Goal: Transaction & Acquisition: Purchase product/service

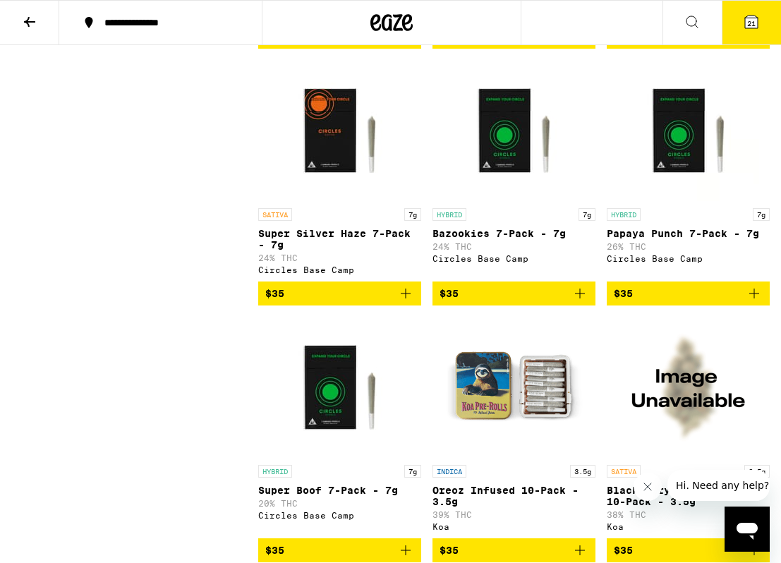
click at [754, 11] on button "21" at bounding box center [751, 23] width 59 height 44
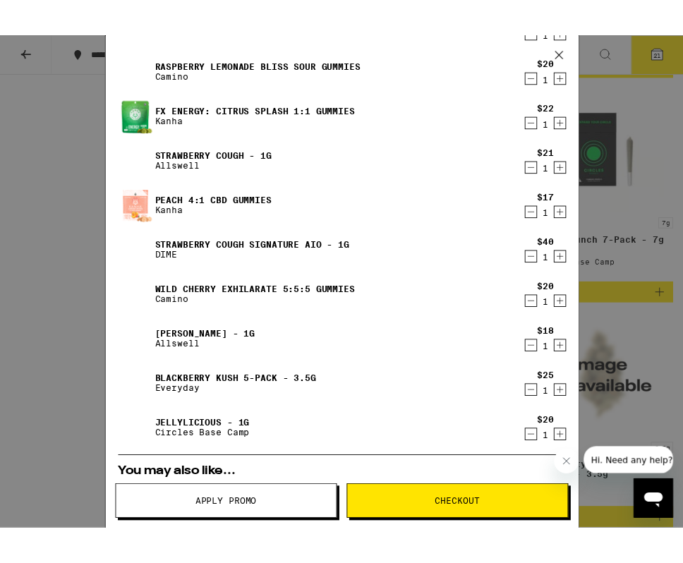
scroll to position [3288, 0]
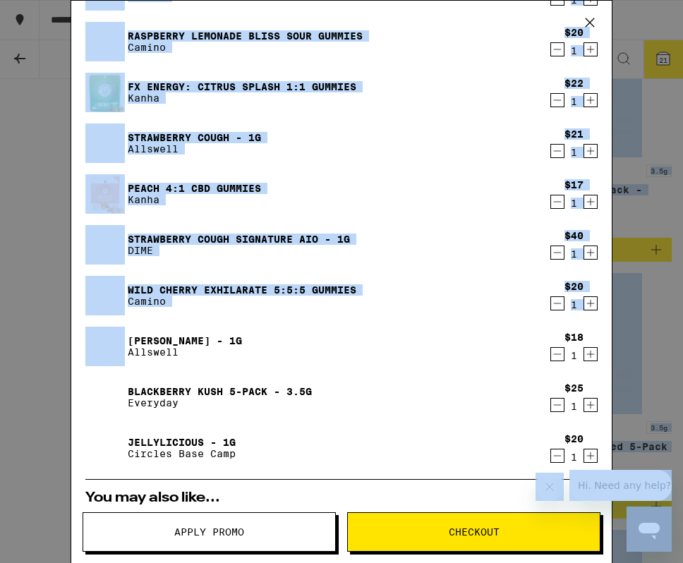
drag, startPoint x: 2, startPoint y: 335, endPoint x: -25, endPoint y: 337, distance: 26.9
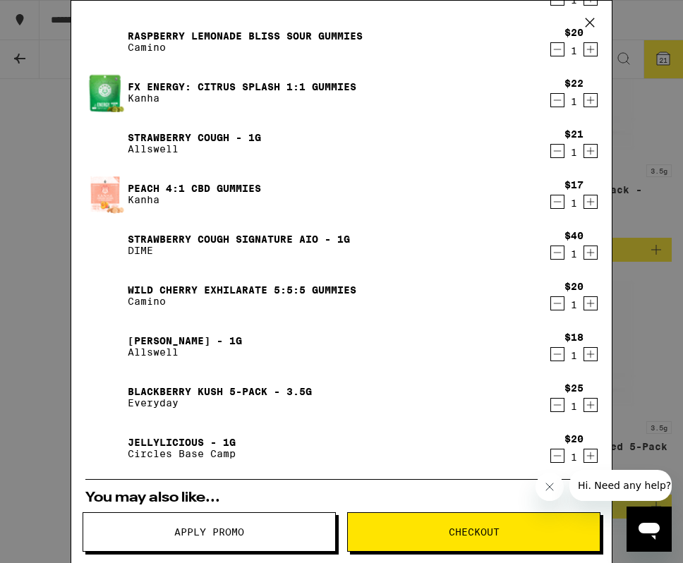
click at [42, 337] on div "Your Cart Chocolate Chip Cookie 10-Pack Dr. Norm's $15 1 Orchard Peach 1:1 Bala…" at bounding box center [341, 281] width 683 height 563
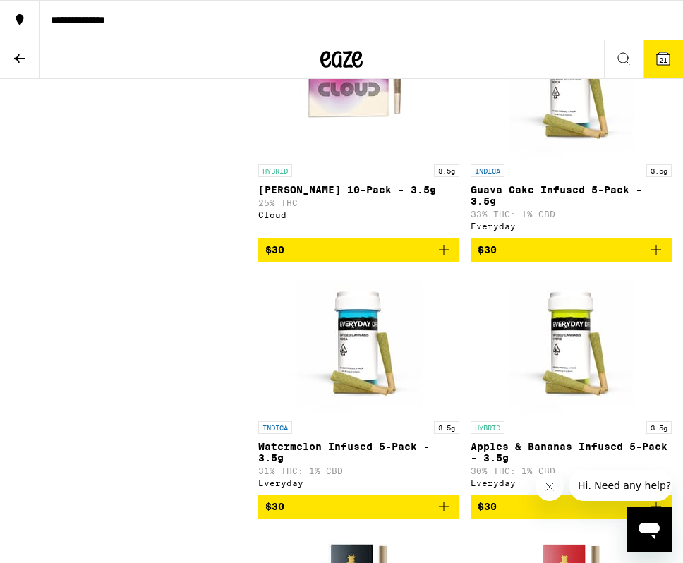
click at [671, 56] on icon at bounding box center [663, 58] width 17 height 17
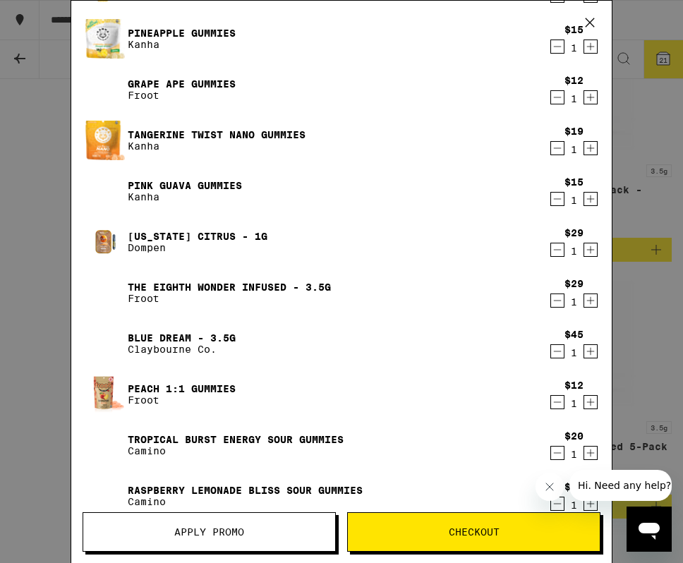
scroll to position [179, 0]
